Goal: Task Accomplishment & Management: Complete application form

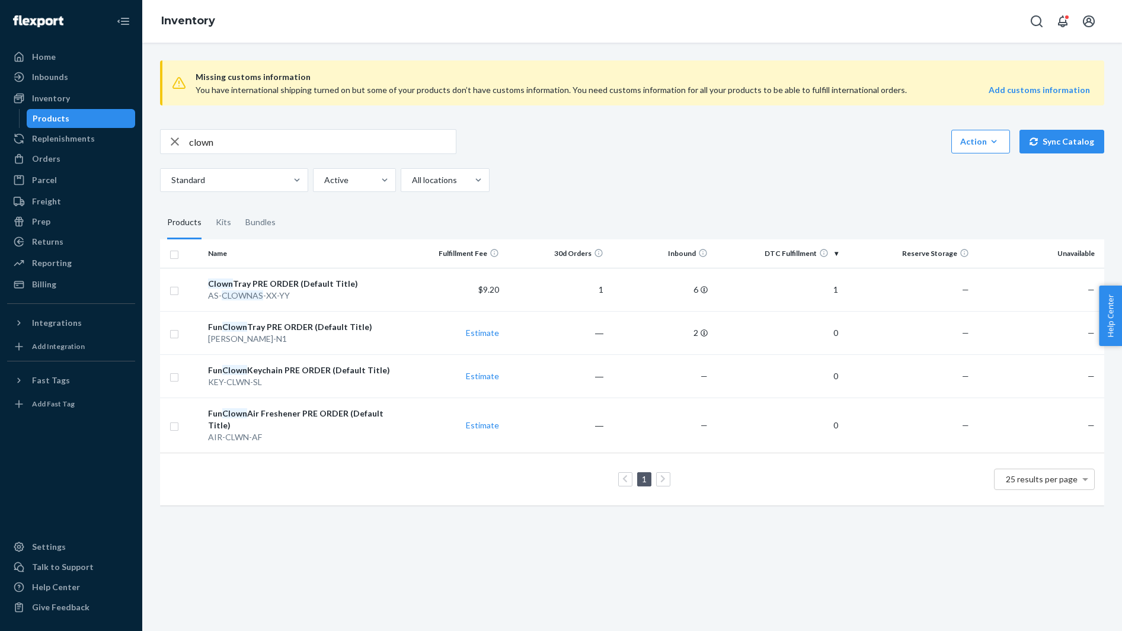
click at [79, 164] on div "Orders" at bounding box center [71, 159] width 126 height 17
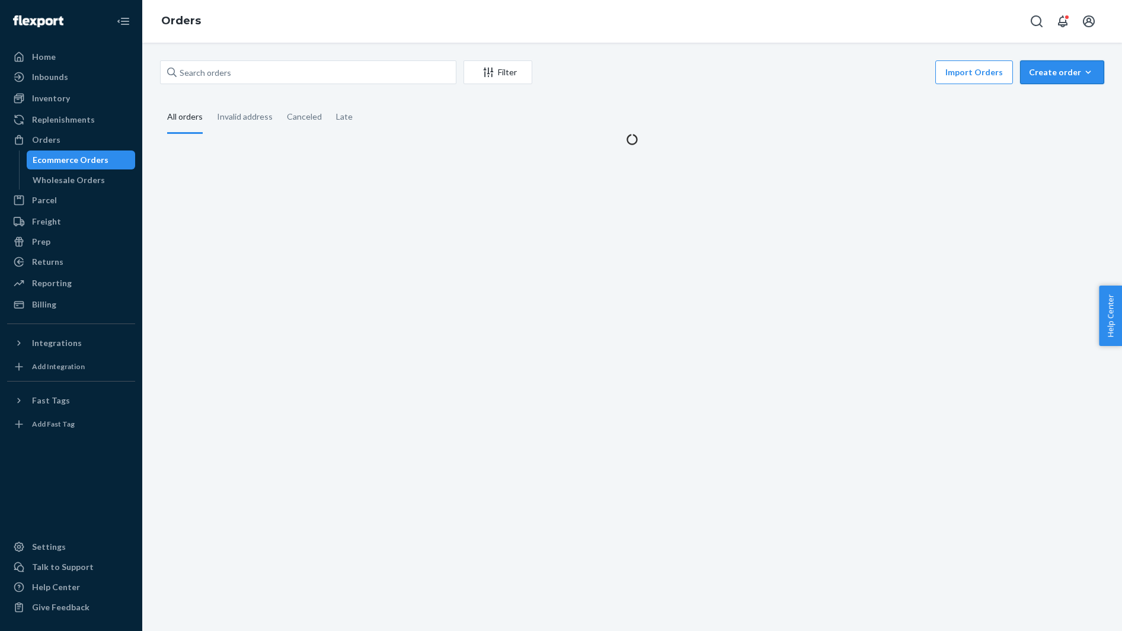
click at [1073, 72] on div "Create order" at bounding box center [1062, 72] width 66 height 12
click at [1062, 97] on span "Ecommerce order" at bounding box center [1070, 101] width 74 height 8
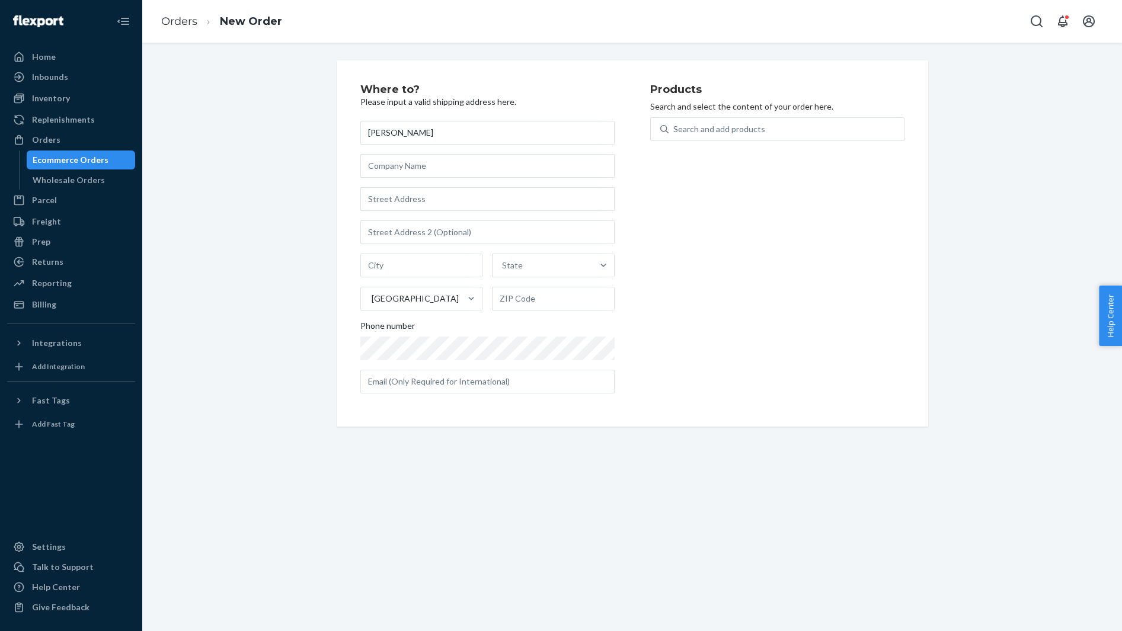
type input "[PERSON_NAME]"
click at [398, 186] on div "[PERSON_NAME][GEOGRAPHIC_DATA] Phone number" at bounding box center [487, 257] width 254 height 273
click at [394, 194] on input "text" at bounding box center [487, 199] width 254 height 24
paste input "[STREET_ADDRESS]"
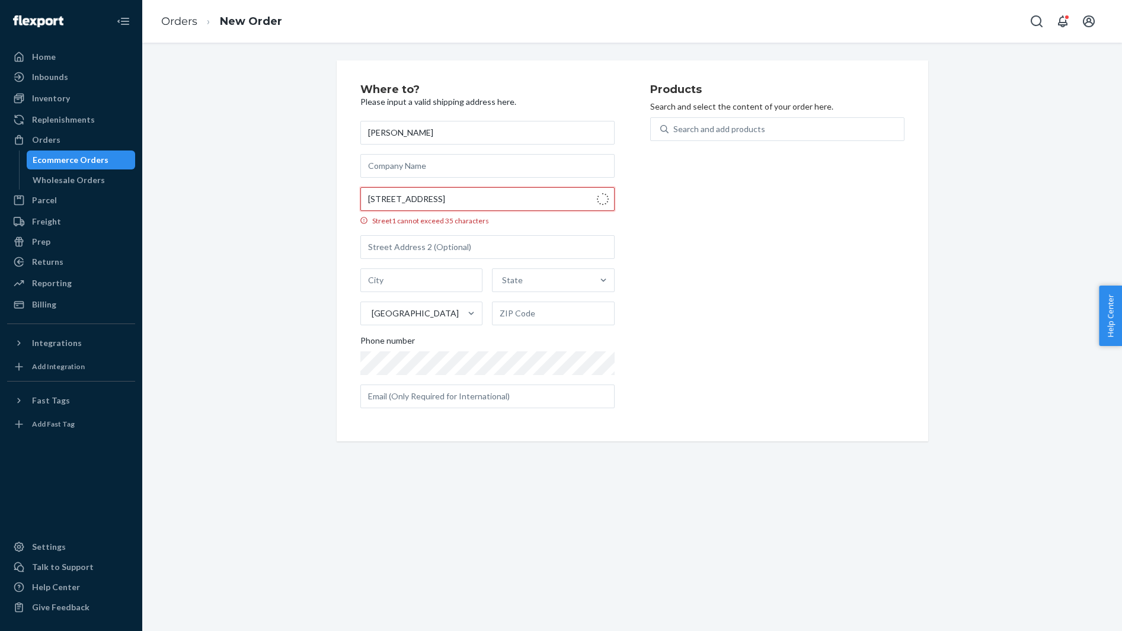
type input "111 S 300 W"
type input "Apartment 437"
type input "[GEOGRAPHIC_DATA]"
type input "84101"
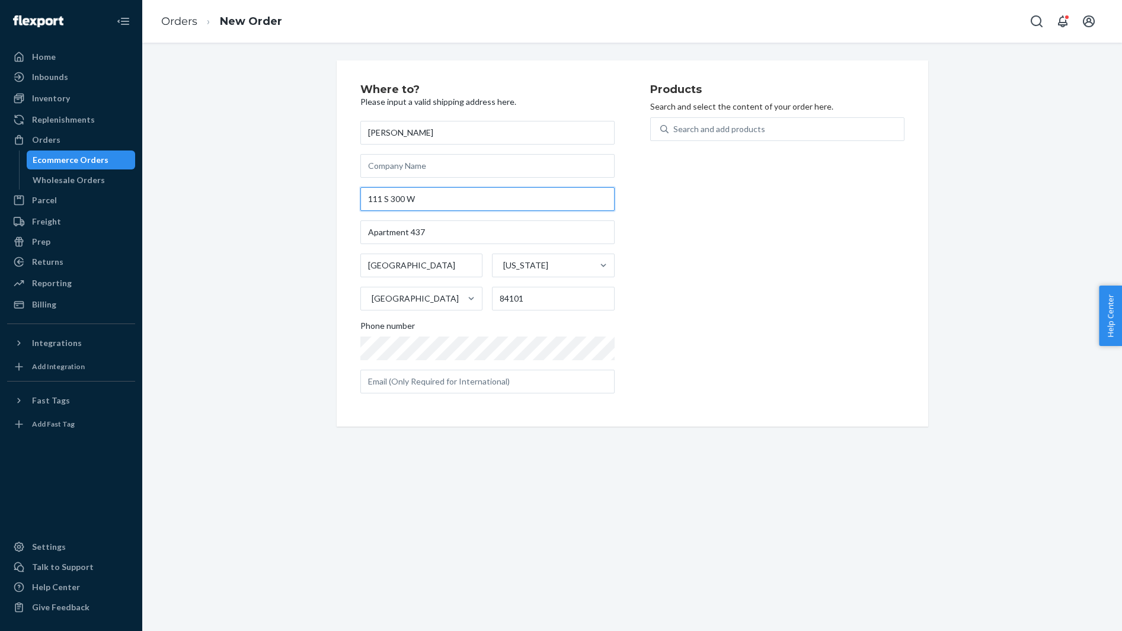
type input "111 S 300 W"
click at [269, 178] on div "Where to? Please input a valid shipping address here. Madison [PERSON_NAME] [ST…" at bounding box center [632, 243] width 962 height 366
click at [768, 123] on div "Search and add products" at bounding box center [786, 129] width 235 height 21
click at [675, 123] on input "Search and add products" at bounding box center [673, 129] width 1 height 12
paste input "JA-HIGPRIE-XX-YY"
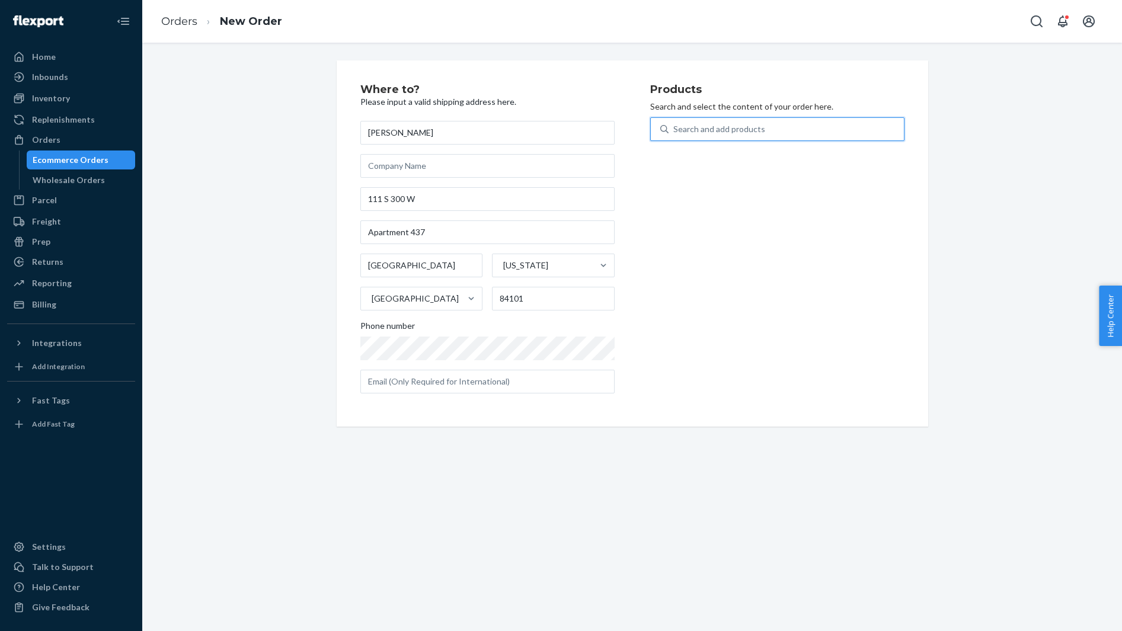
type input "JA-HIGPRIE-XX-YY"
click at [728, 154] on div "High Priestess Tarot Card Case" at bounding box center [756, 158] width 193 height 12
click at [728, 135] on input "JA-HIGPRIE-XX-YY" at bounding box center [708, 129] width 71 height 12
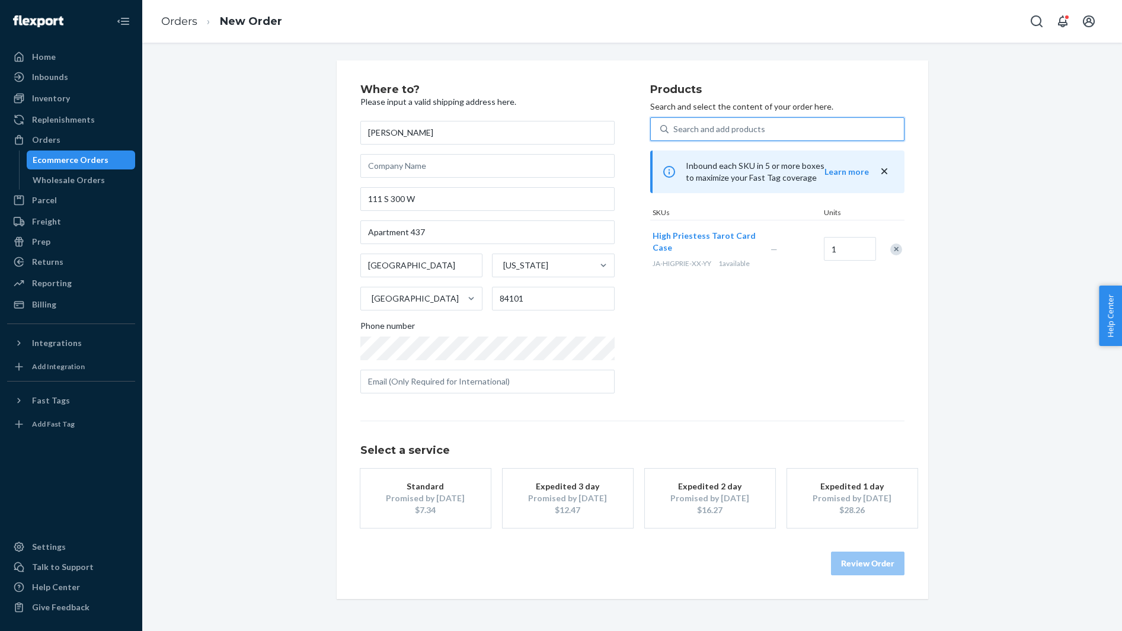
click at [692, 124] on div "Search and add products" at bounding box center [719, 129] width 92 height 12
click at [675, 124] on input "0 results available. Select is focused ,type to refine list, press Down to open…" at bounding box center [673, 129] width 1 height 12
paste input "AS-HIGPRIE-XX-YY"
type input "AS-HIGPRIE-XX-YY"
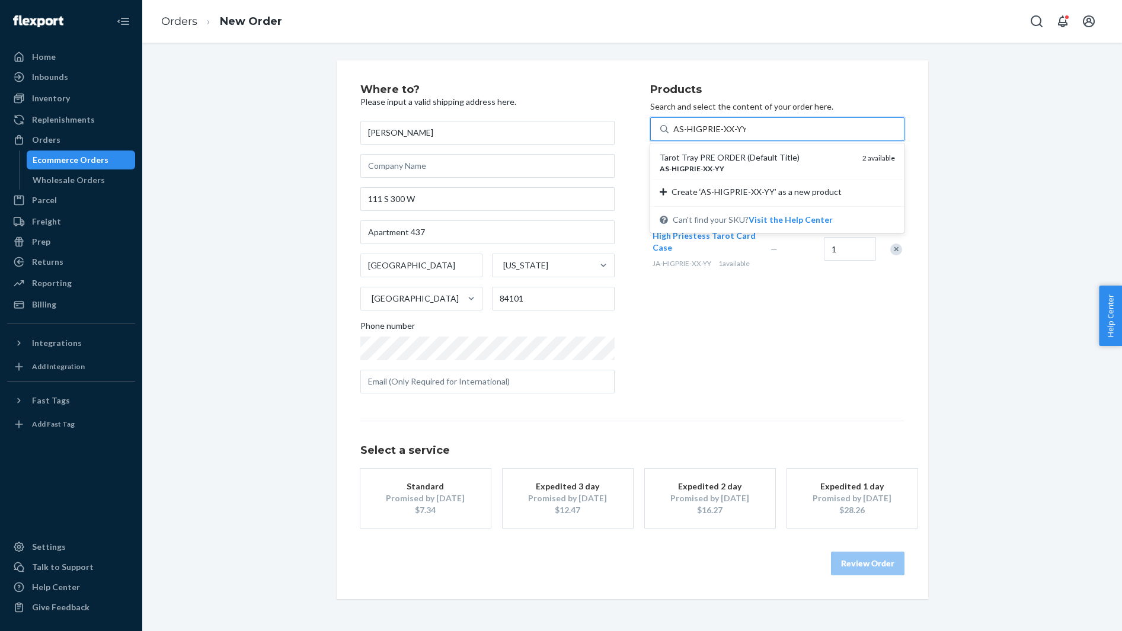
click at [701, 155] on div "Tarot Tray PRE ORDER (Default Title)" at bounding box center [756, 158] width 193 height 12
click at [701, 135] on input "AS-HIGPRIE-XX-YY" at bounding box center [709, 129] width 72 height 12
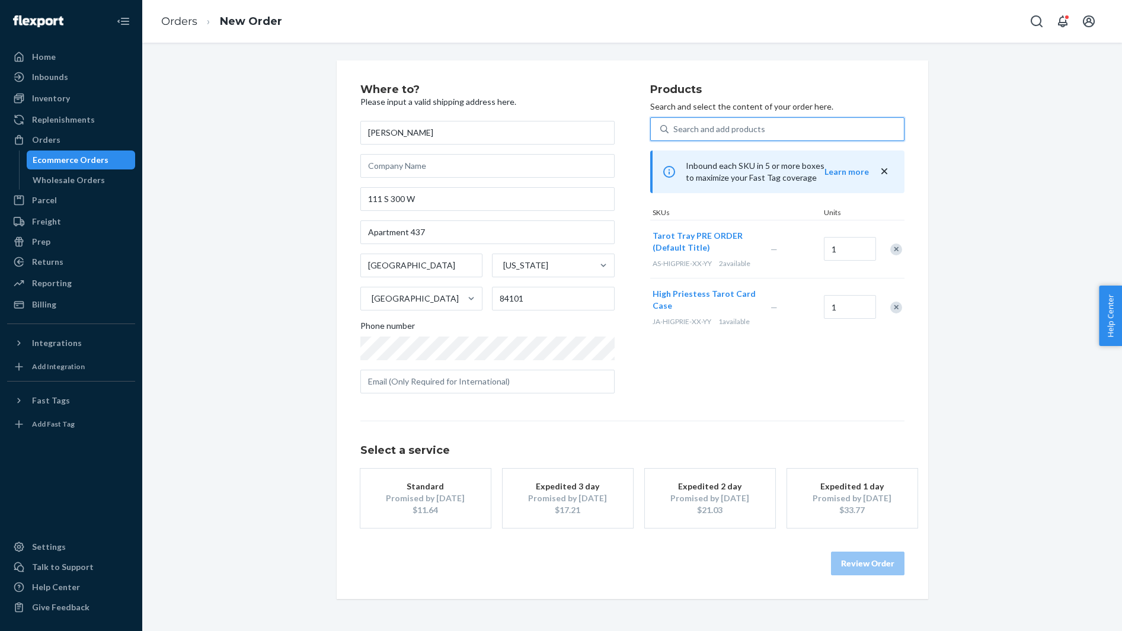
click at [747, 132] on div "Search and add products" at bounding box center [719, 129] width 92 height 12
click at [675, 132] on input "0 results available. Select is focused ,type to refine list, press Down to open…" at bounding box center [673, 129] width 1 height 12
paste input "T-A181"
type input "T-A181"
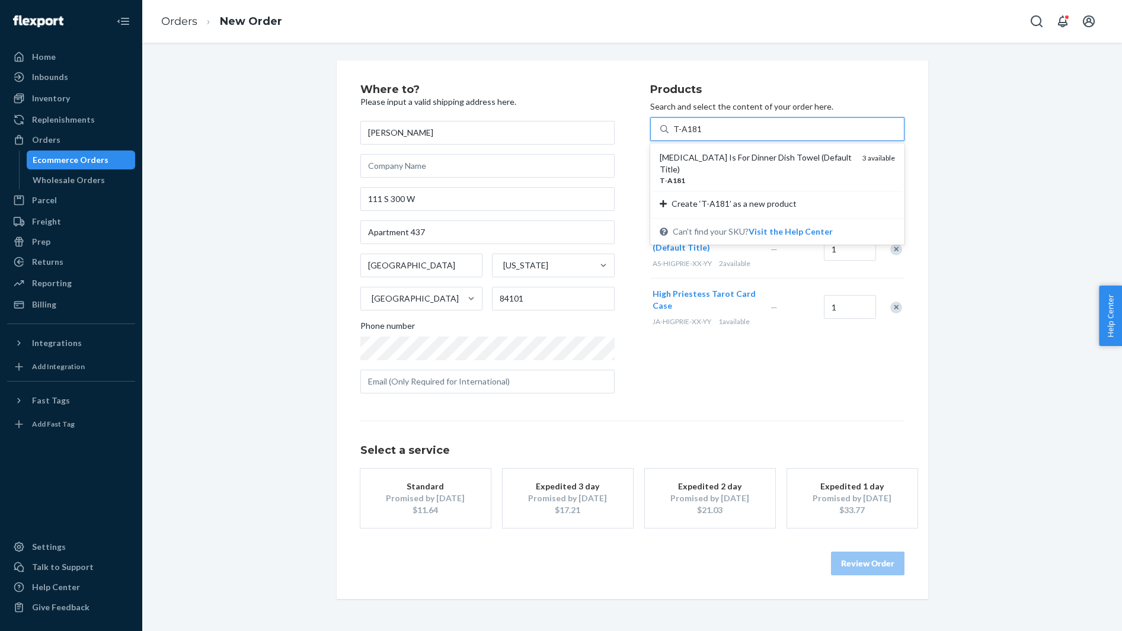
click at [735, 152] on div "[MEDICAL_DATA] Is For Dinner Dish Towel (Default Title)" at bounding box center [756, 164] width 193 height 24
click at [701, 135] on input "T-A181" at bounding box center [687, 129] width 28 height 12
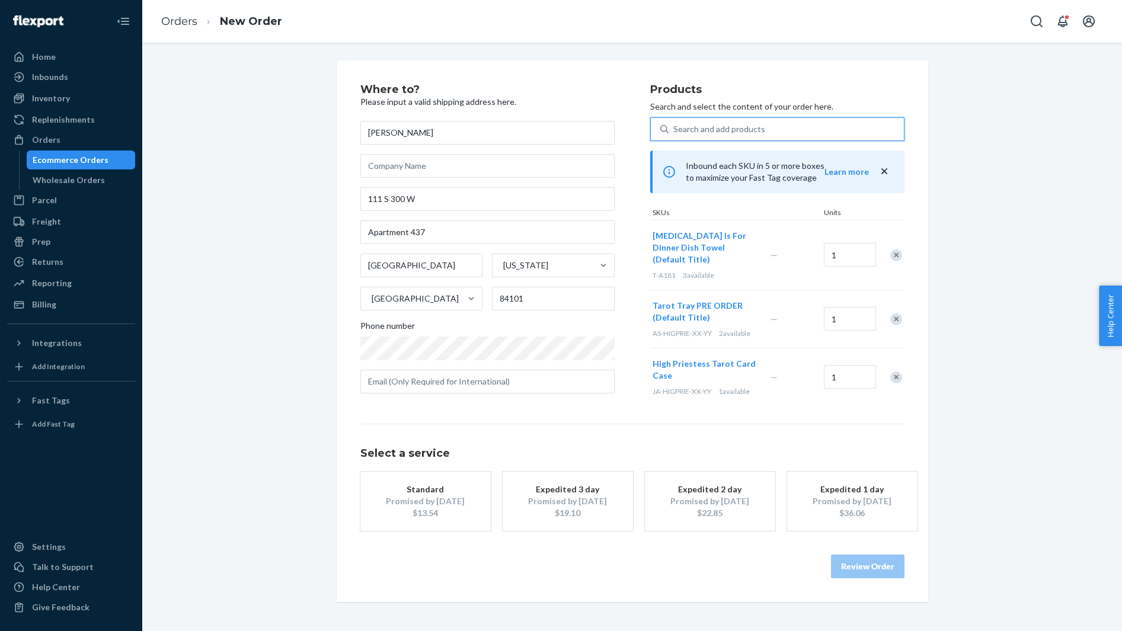
click at [448, 501] on div "Promised by [DATE]" at bounding box center [425, 502] width 95 height 12
click at [840, 561] on button "Review Order" at bounding box center [868, 567] width 74 height 24
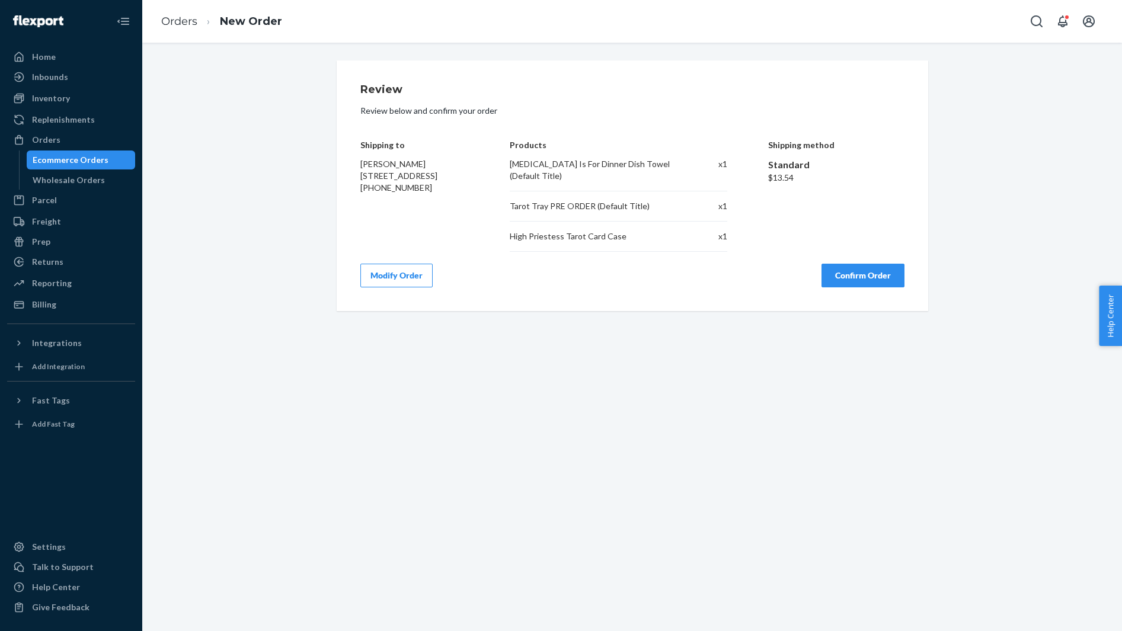
click at [867, 269] on button "Confirm Order" at bounding box center [863, 276] width 83 height 24
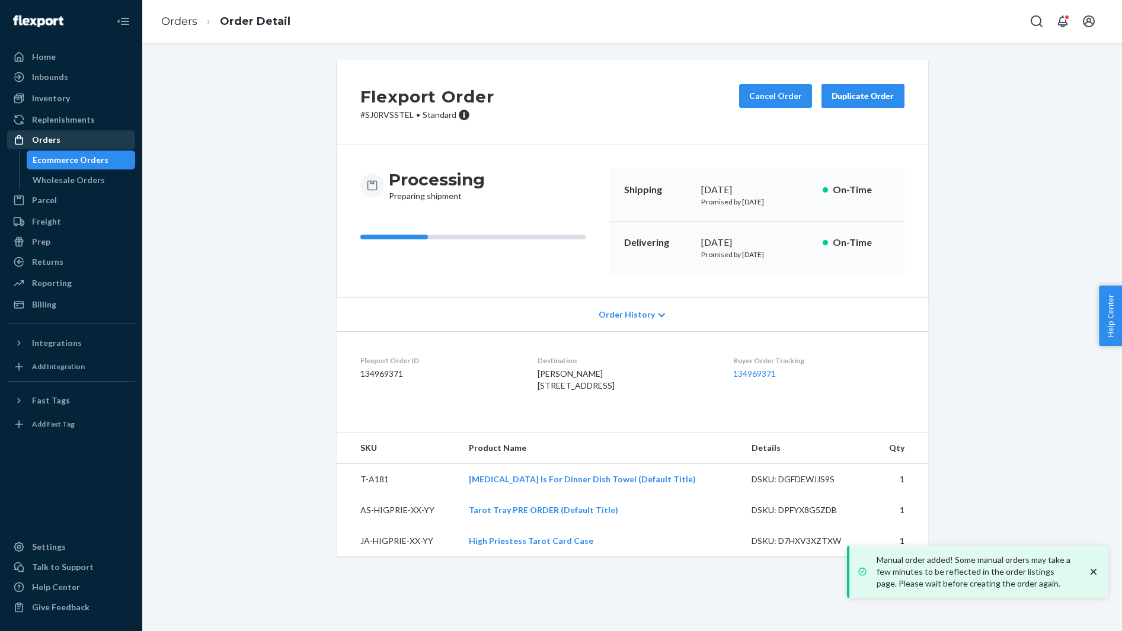
click at [98, 143] on div "Orders" at bounding box center [71, 140] width 126 height 17
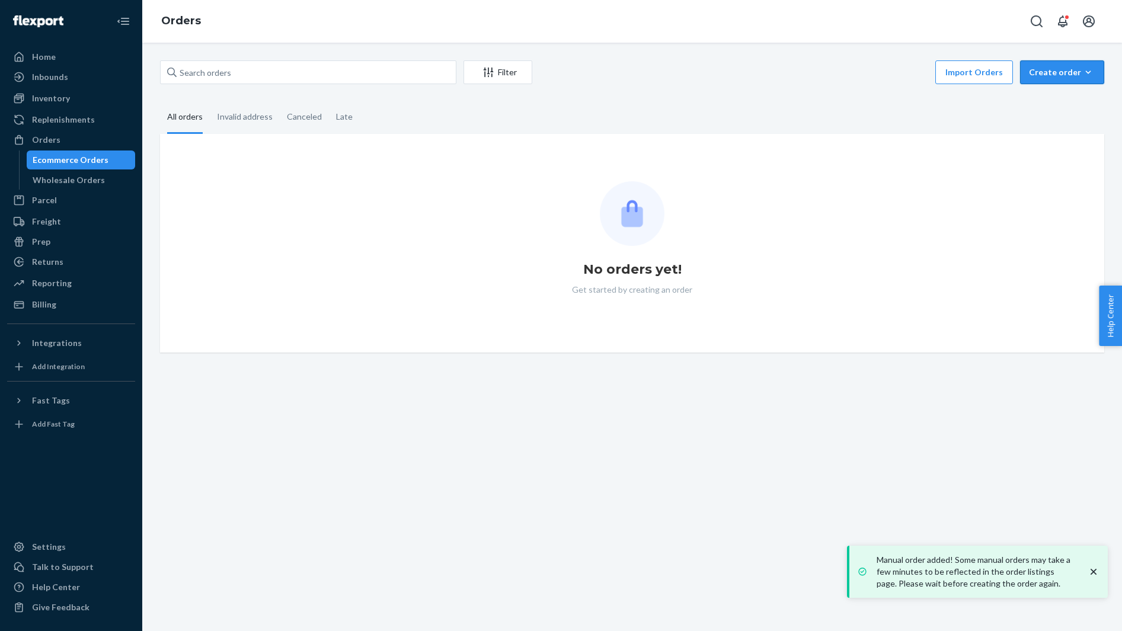
click at [1047, 76] on div "Create order" at bounding box center [1062, 72] width 66 height 12
click at [1047, 100] on span "Ecommerce order" at bounding box center [1070, 101] width 74 height 8
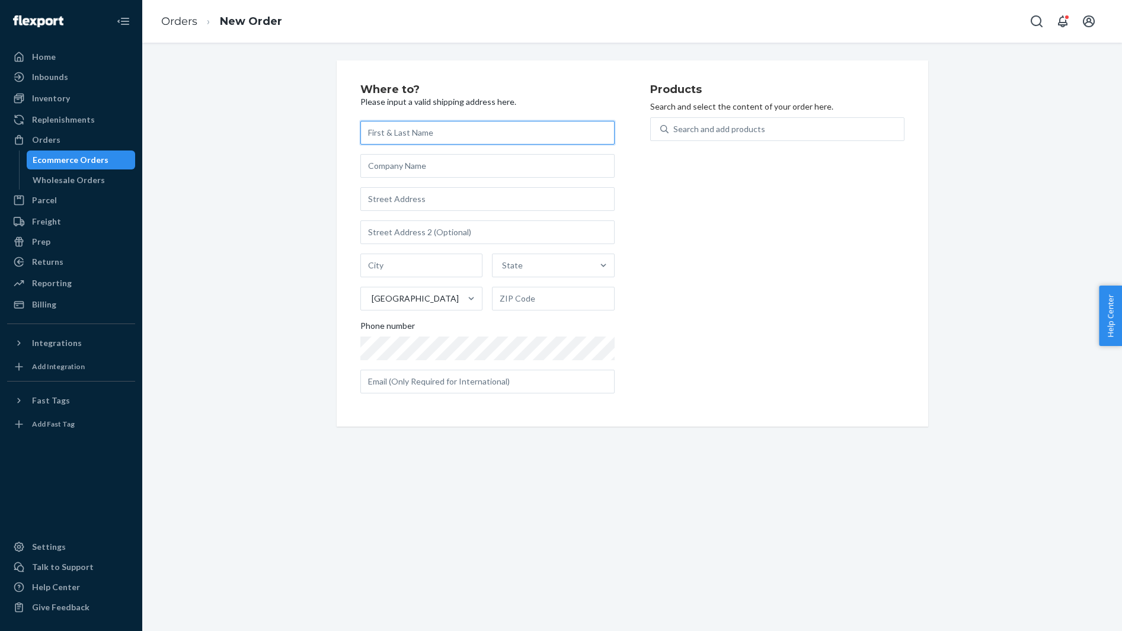
paste input "[PERSON_NAME]"
type input "[PERSON_NAME]"
click at [430, 164] on input "text" at bounding box center [487, 166] width 254 height 24
paste input "[GEOGRAPHIC_DATA]"
type input "[GEOGRAPHIC_DATA]"
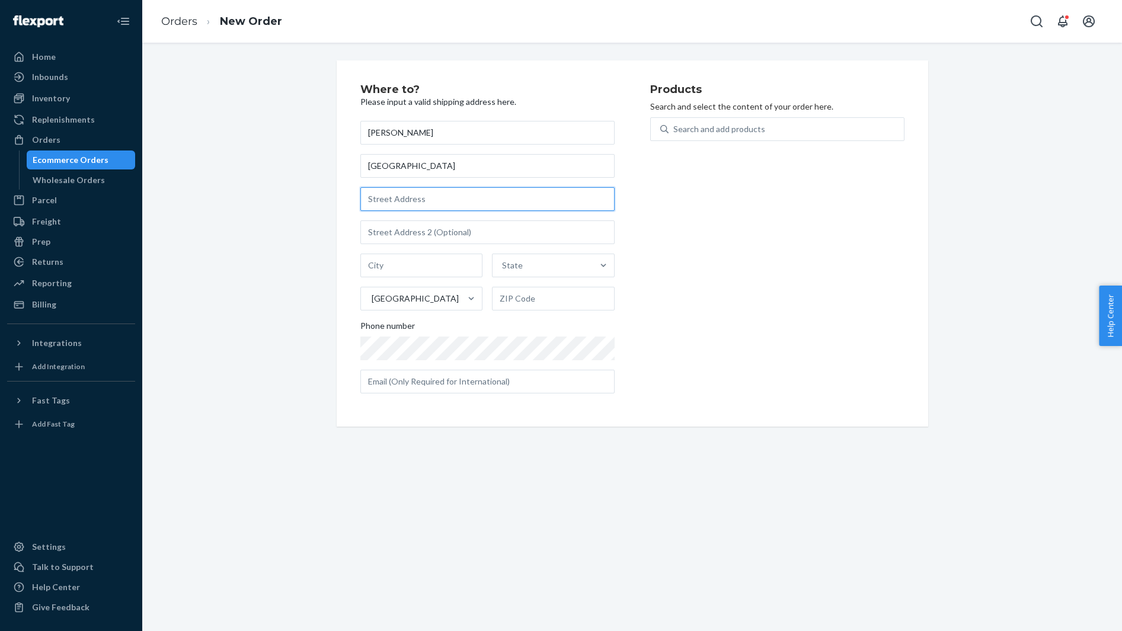
click at [386, 204] on input "text" at bounding box center [487, 199] width 254 height 24
paste input "[STREET_ADDRESS]"
type input "[STREET_ADDRESS]"
type input "The Bronx - [US_STATE]"
type input "10458"
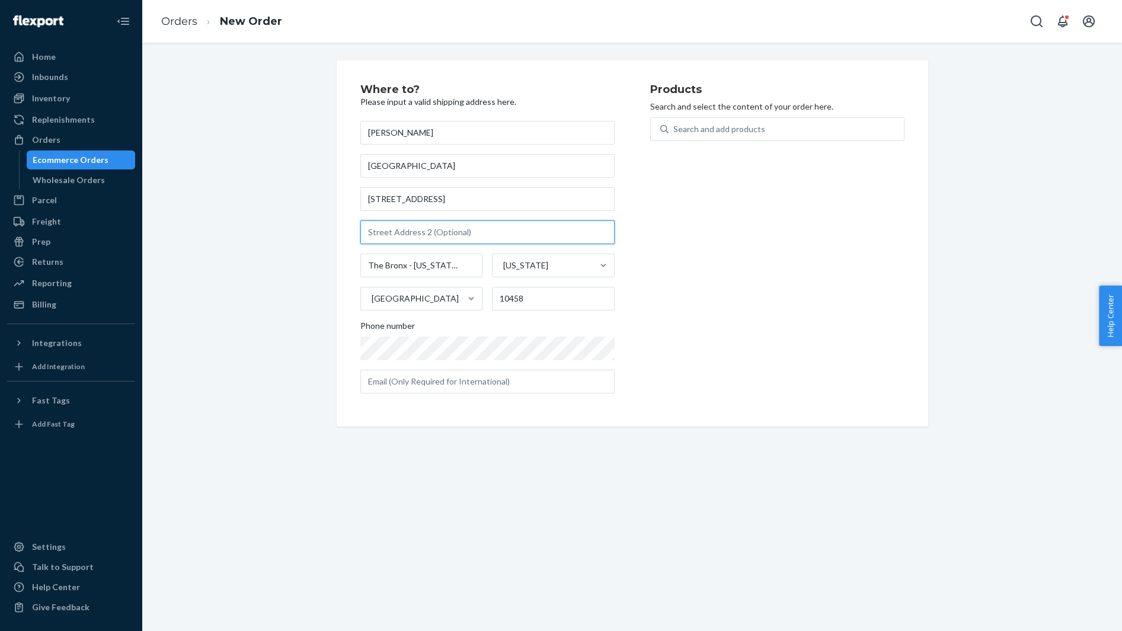
click at [424, 239] on input "text" at bounding box center [487, 233] width 254 height 24
paste input "P.O. Box 0862"
type input "P.O. Box 0862"
click at [777, 140] on div "Search and add products" at bounding box center [777, 129] width 254 height 24
click at [675, 135] on input "Search and add products" at bounding box center [673, 129] width 1 height 12
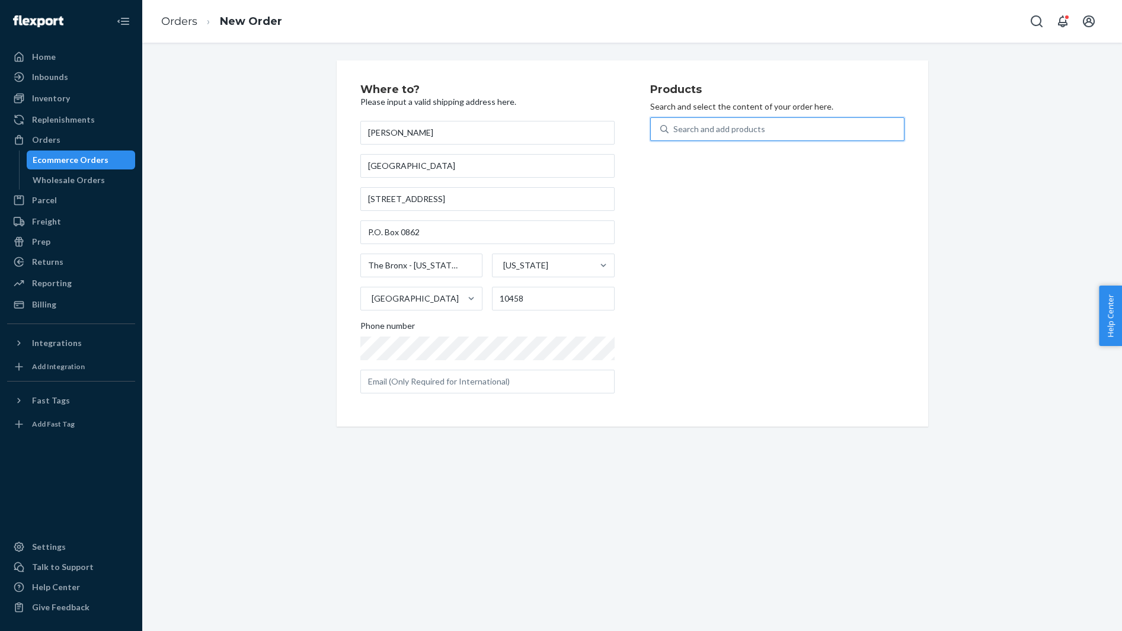
paste input "30RN148C12OB"
type input "30RN148C12OB"
click at [756, 161] on div "Dark Horse Cushion PRE ORDER (Default Title)" at bounding box center [756, 158] width 193 height 12
click at [737, 135] on input "30RN148C12OB" at bounding box center [705, 129] width 64 height 12
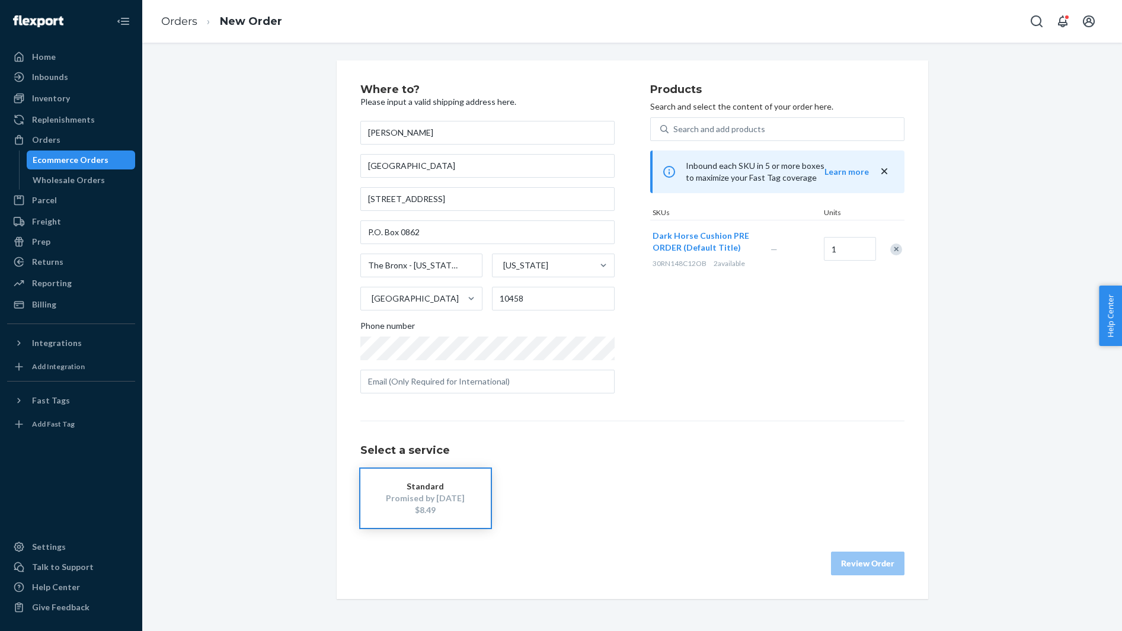
click at [433, 506] on div "$8.49" at bounding box center [425, 510] width 95 height 12
click at [878, 560] on button "Review Order" at bounding box center [868, 564] width 74 height 24
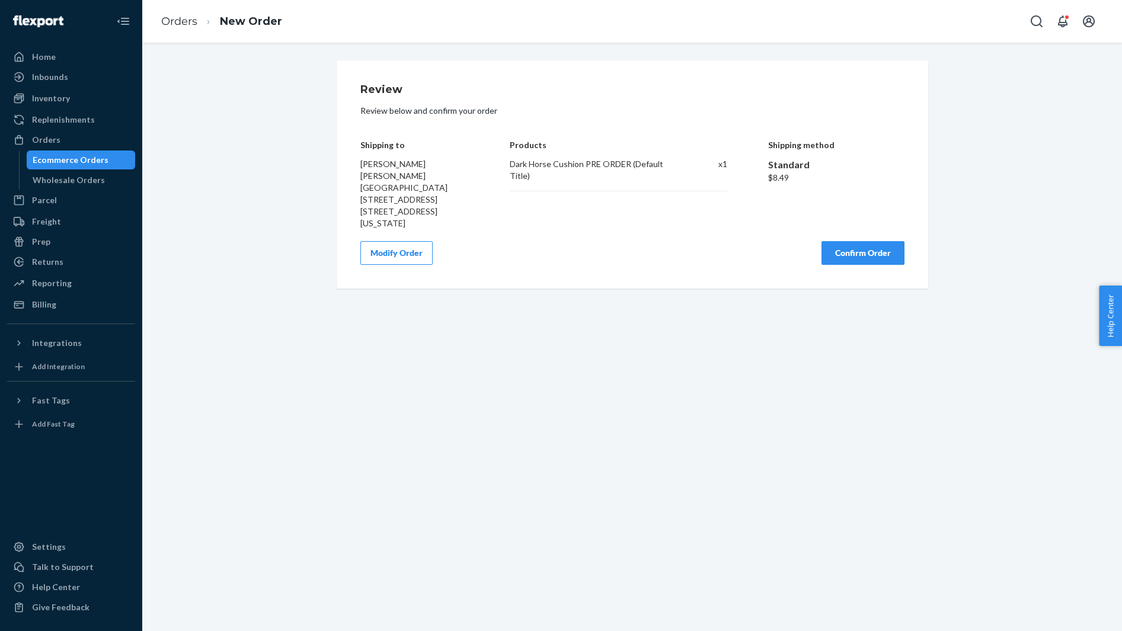
click at [854, 251] on button "Confirm Order" at bounding box center [863, 253] width 83 height 24
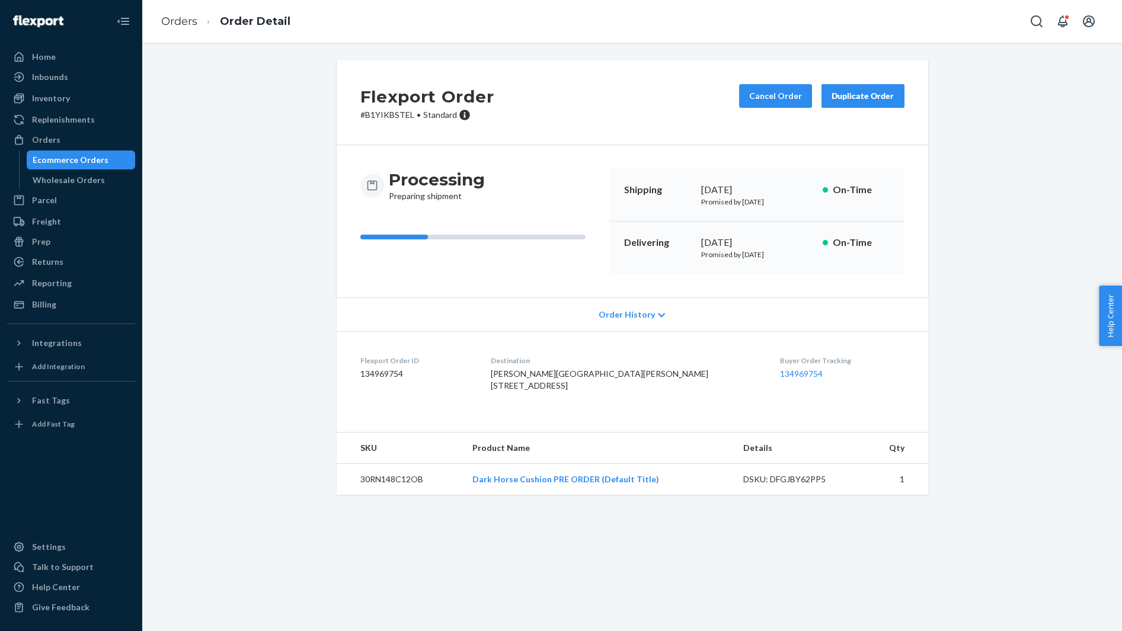
click at [89, 88] on ul "Home Inbounds Shipping Plans Problems Inventory Products Replenishments Orders …" at bounding box center [71, 180] width 128 height 267
click at [100, 100] on div "Inventory" at bounding box center [71, 98] width 126 height 17
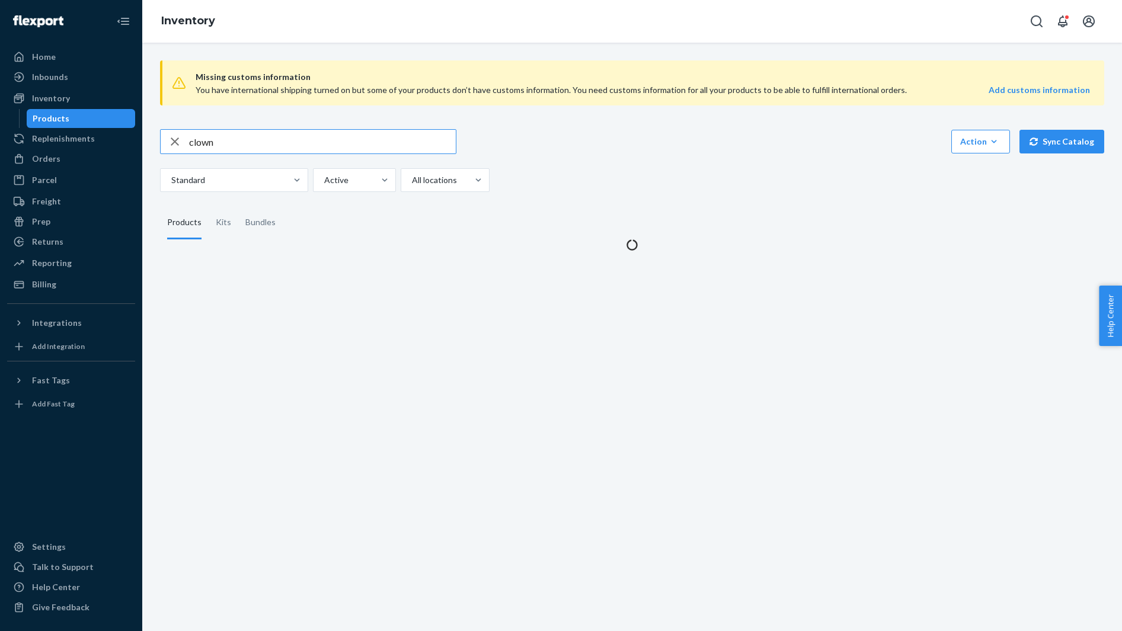
click at [266, 136] on input "clown" at bounding box center [322, 142] width 267 height 24
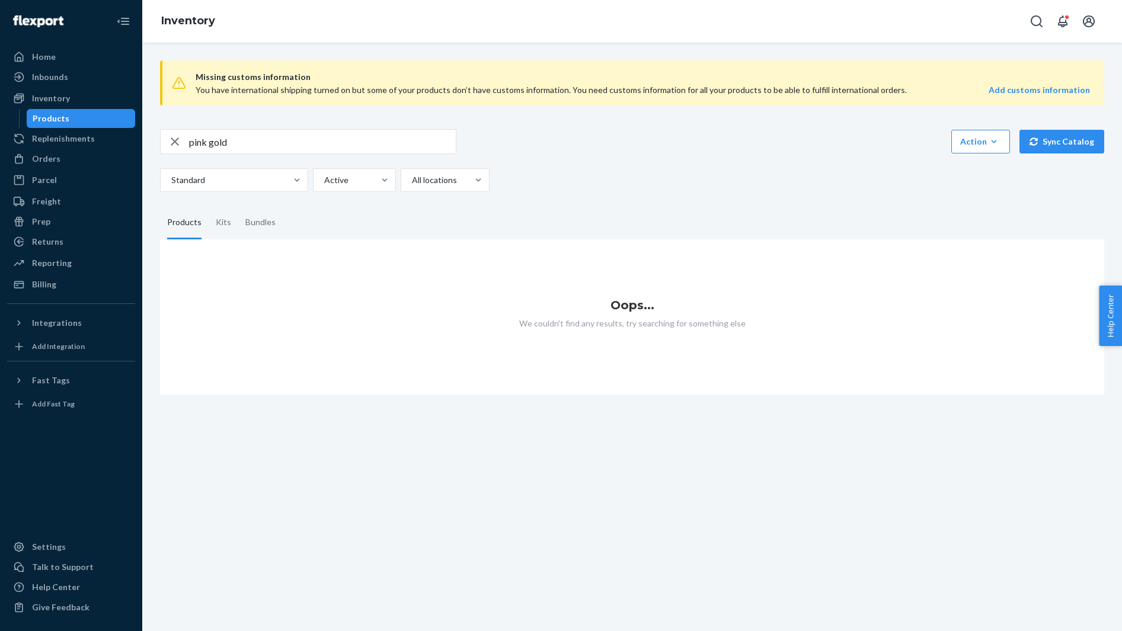
click at [220, 144] on input "pink gold" at bounding box center [322, 142] width 267 height 24
type input "gold"
